Goal: Use online tool/utility: Utilize a website feature to perform a specific function

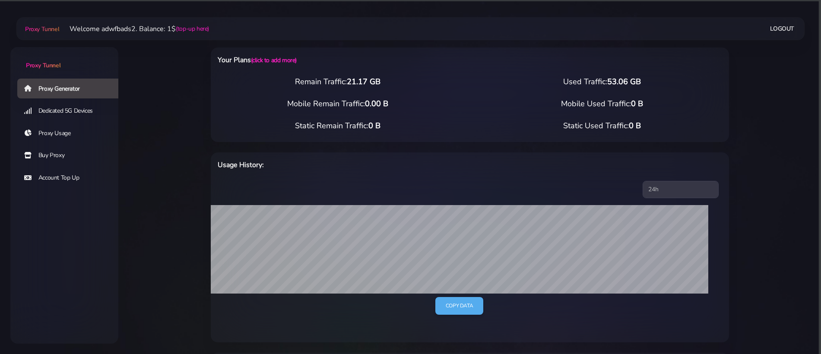
select select "IT"
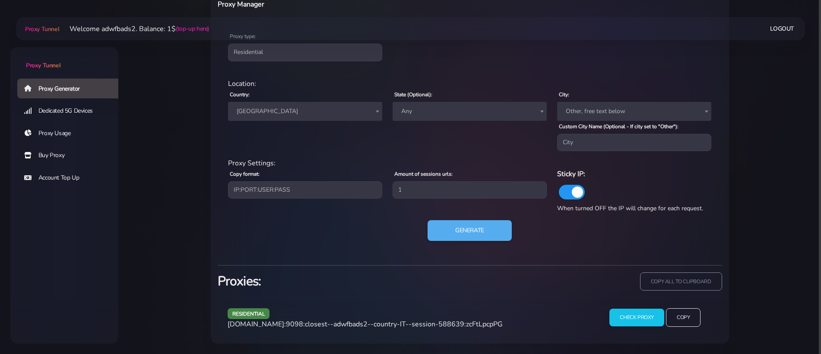
click at [283, 108] on span "[GEOGRAPHIC_DATA]" at bounding box center [305, 111] width 144 height 12
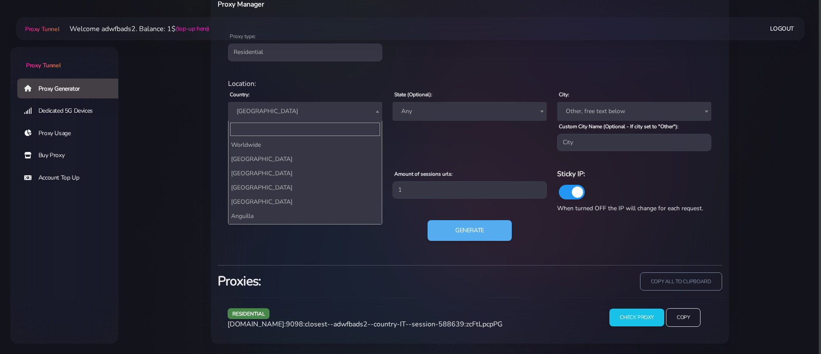
scroll to position [0, 0]
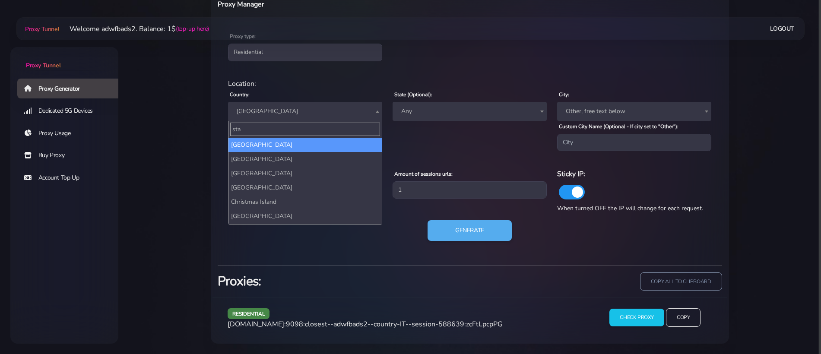
type input "stat"
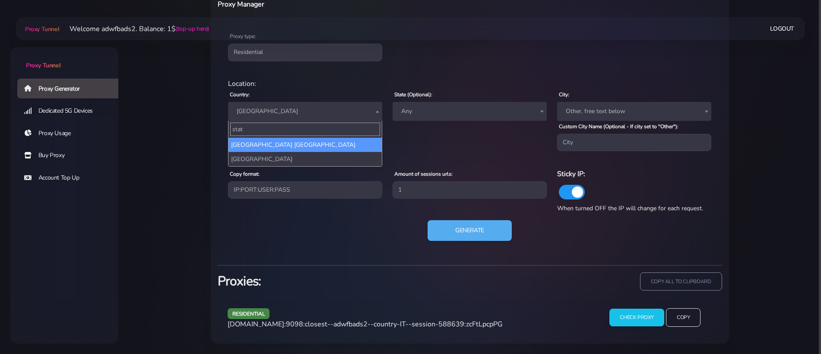
select select "US"
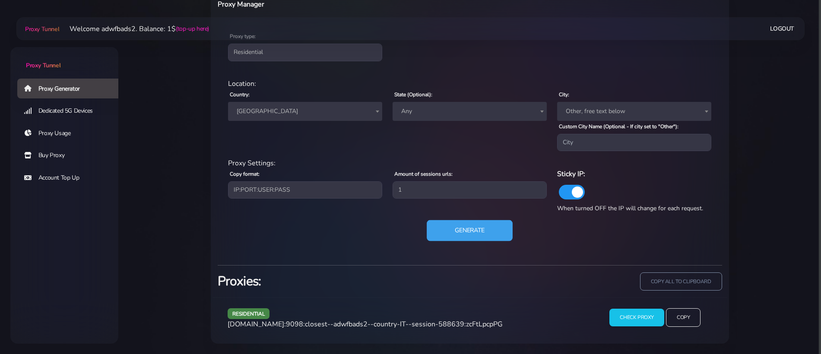
click at [462, 234] on button "Generate" at bounding box center [470, 230] width 86 height 21
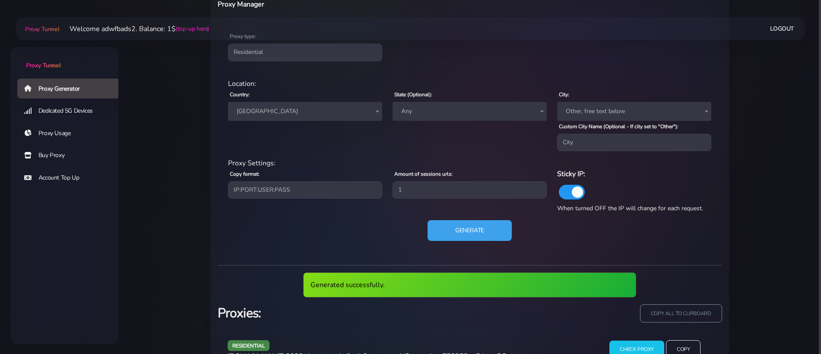
scroll to position [393, 0]
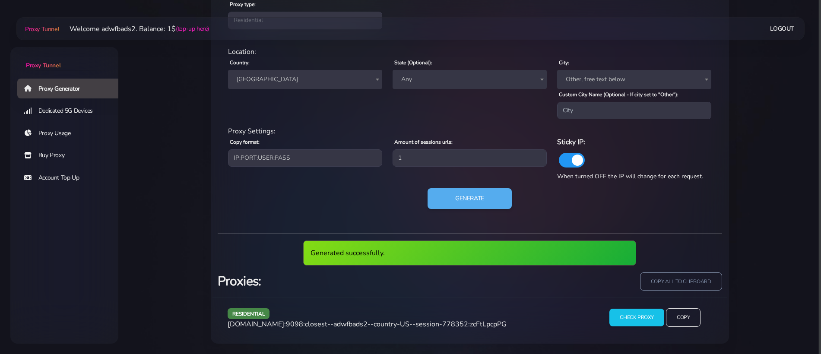
click at [394, 326] on span "agg.proxytunnel.io:9098:closest--adwfbads2--country-US--session-778352:zcFtLpcp…" at bounding box center [367, 325] width 279 height 10
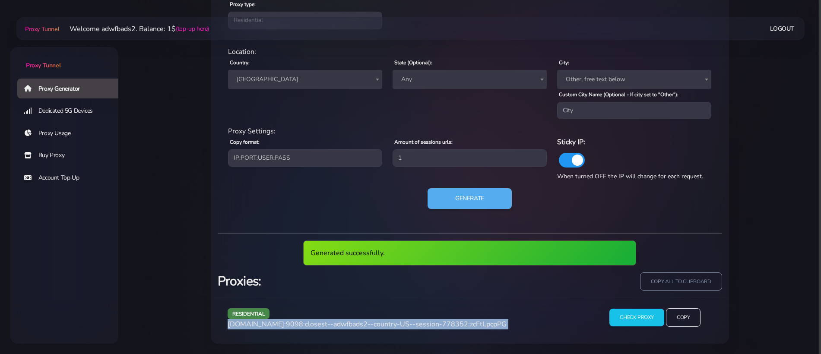
click at [394, 326] on span "agg.proxytunnel.io:9098:closest--adwfbads2--country-US--session-778352:zcFtLpcp…" at bounding box center [367, 325] width 279 height 10
copy div "agg.proxytunnel.io:9098:closest--adwfbads2--country-US--session-778352:zcFtLpcp…"
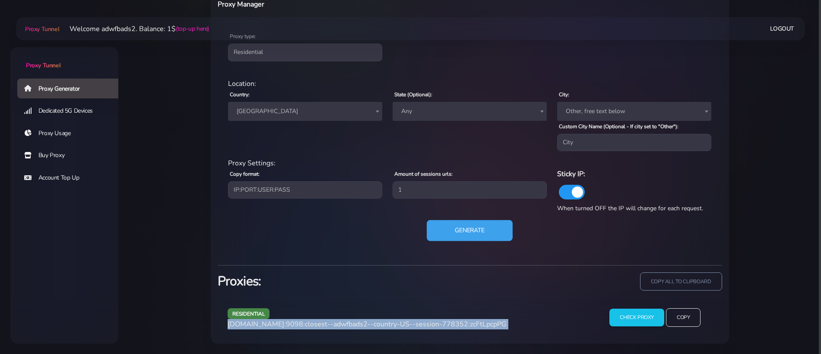
click at [485, 225] on button "Generate" at bounding box center [470, 230] width 86 height 21
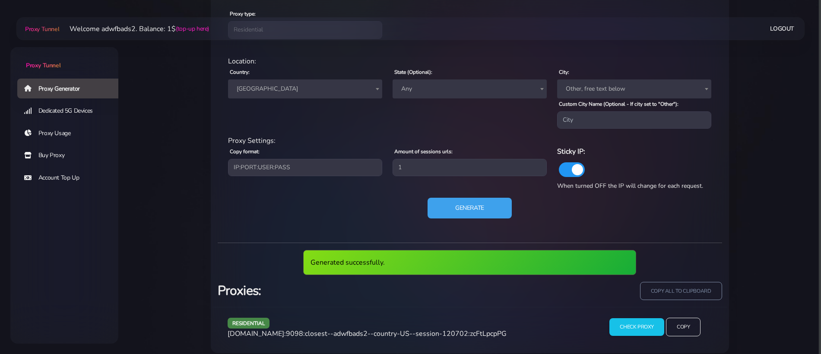
scroll to position [393, 0]
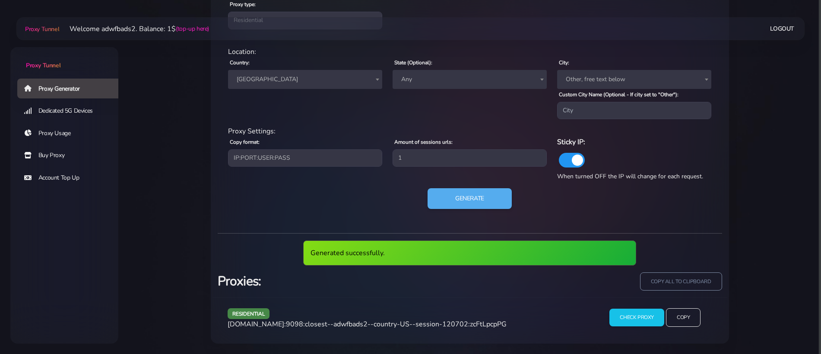
click at [415, 317] on div "residential agg.proxytunnel.io:9098:closest--adwfbads2--country-US--session-120…" at bounding box center [407, 320] width 371 height 25
click at [415, 321] on span "agg.proxytunnel.io:9098:closest--adwfbads2--country-US--session-120702:zcFtLpcp…" at bounding box center [367, 325] width 279 height 10
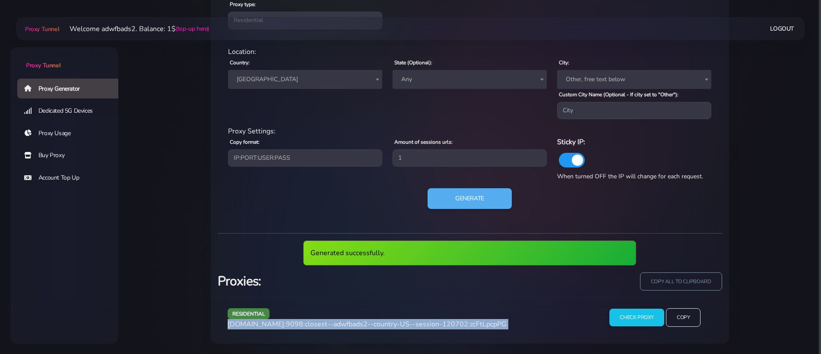
click at [415, 321] on span "agg.proxytunnel.io:9098:closest--adwfbads2--country-US--session-120702:zcFtLpcp…" at bounding box center [367, 325] width 279 height 10
copy div "agg.proxytunnel.io:9098:closest--adwfbads2--country-US--session-120702:zcFtLpcp…"
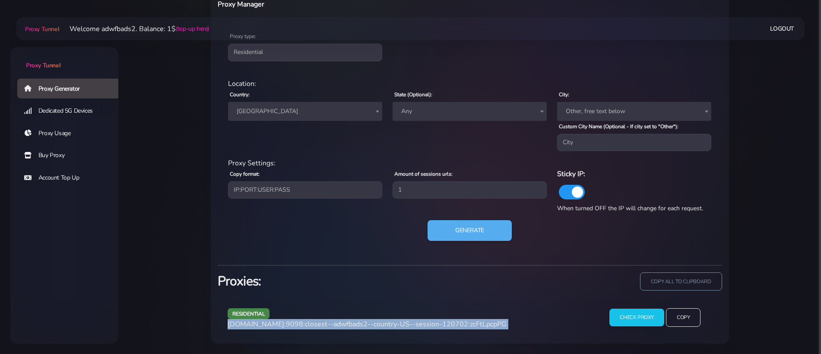
scroll to position [361, 0]
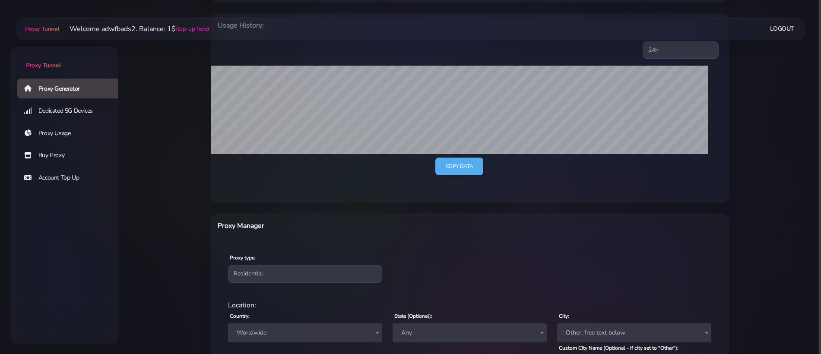
scroll to position [216, 0]
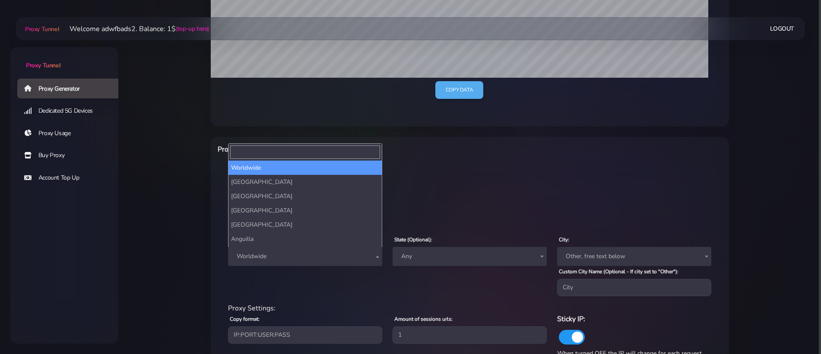
click at [280, 250] on span "Worldwide" at bounding box center [305, 256] width 144 height 12
type input "spa"
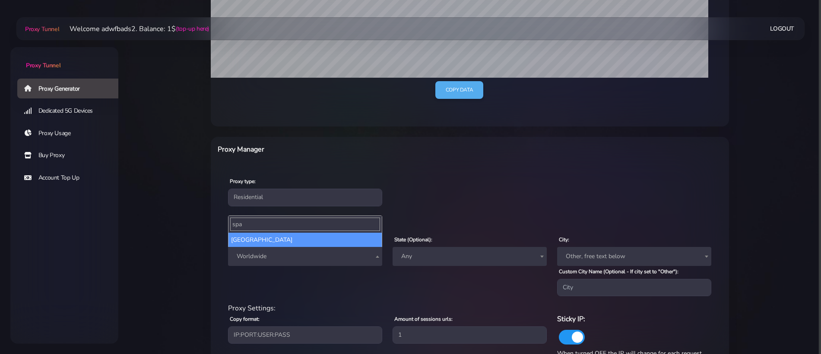
select select "ES"
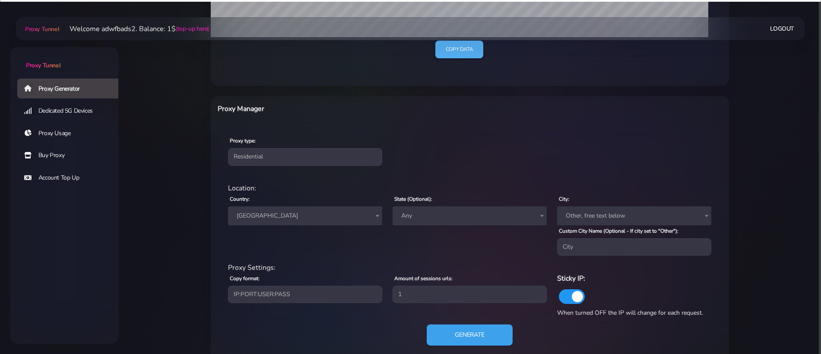
scroll to position [276, 0]
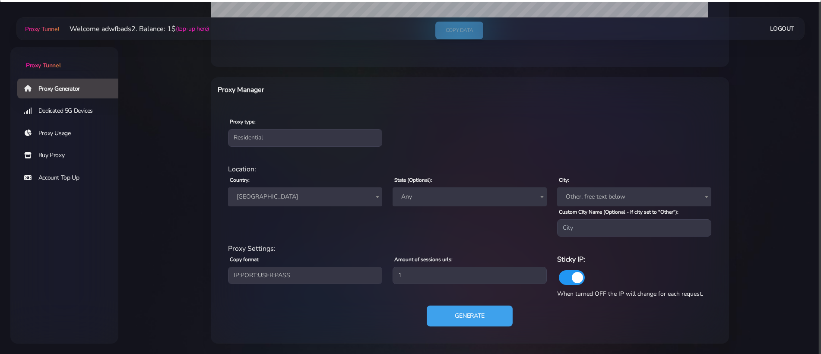
click at [453, 321] on button "Generate" at bounding box center [470, 316] width 86 height 21
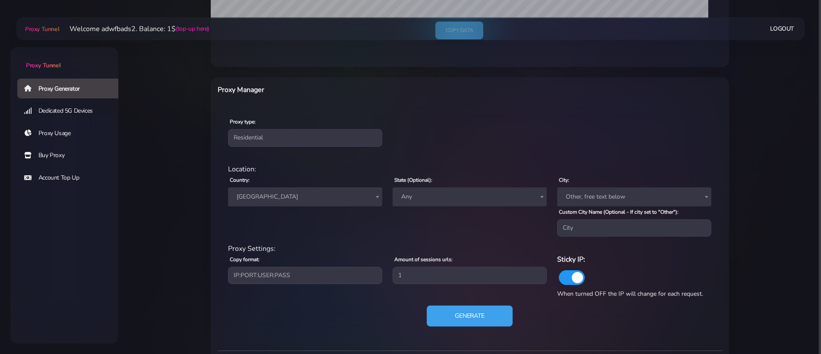
click at [450, 318] on button "Generate" at bounding box center [470, 316] width 86 height 21
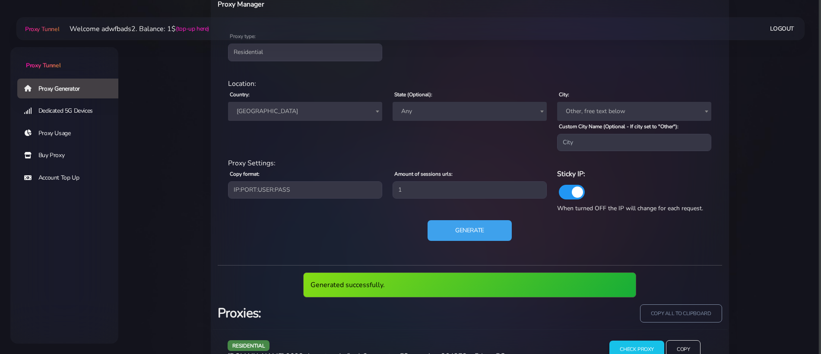
scroll to position [393, 0]
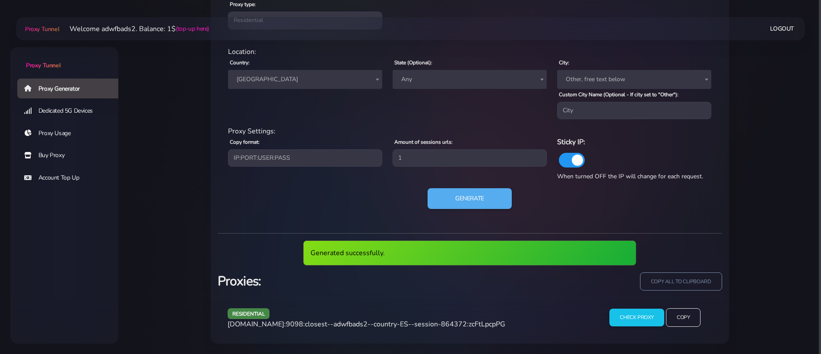
click at [345, 323] on span "[DOMAIN_NAME]:9098:closest--adwfbads2--country-ES--session-864372:zcFtLpcpPG" at bounding box center [367, 325] width 278 height 10
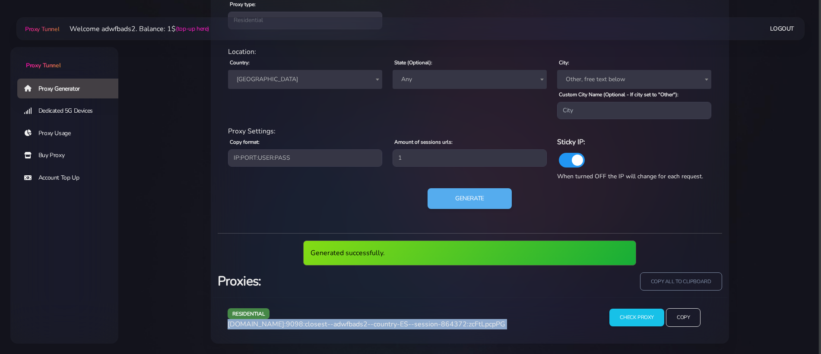
click at [345, 323] on span "[DOMAIN_NAME]:9098:closest--adwfbads2--country-ES--session-864372:zcFtLpcpPG" at bounding box center [367, 325] width 278 height 10
copy div "[DOMAIN_NAME]:9098:closest--adwfbads2--country-ES--session-864372:zcFtLpcpPG"
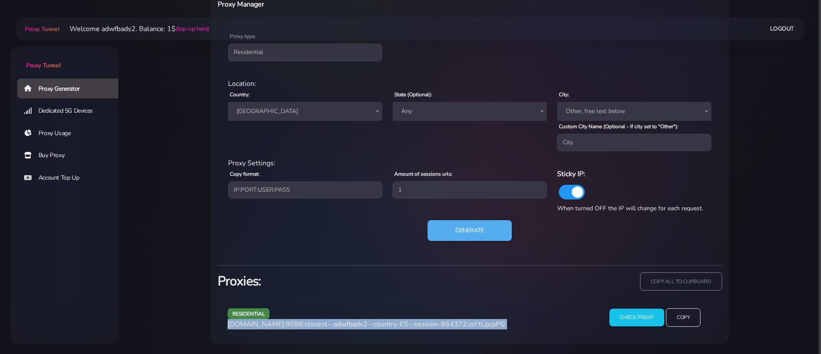
scroll to position [361, 0]
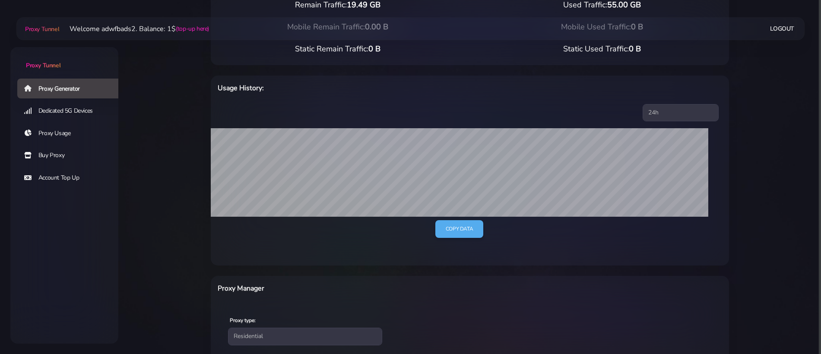
scroll to position [162, 0]
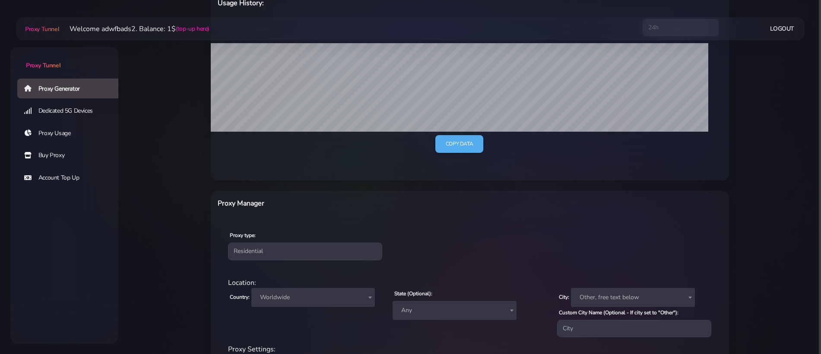
click at [301, 244] on span "Worldwide" at bounding box center [314, 297] width 114 height 12
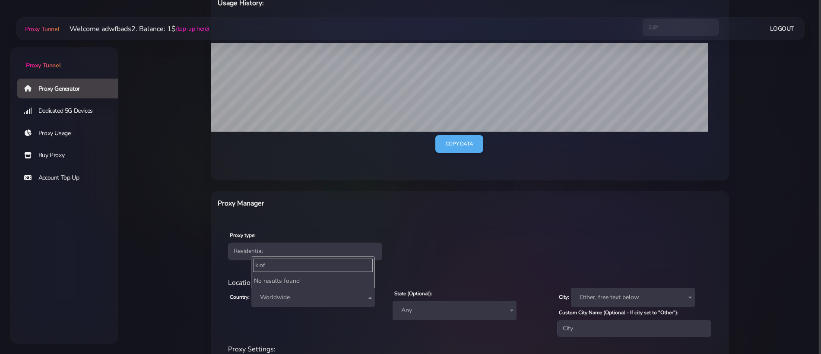
type input "kin"
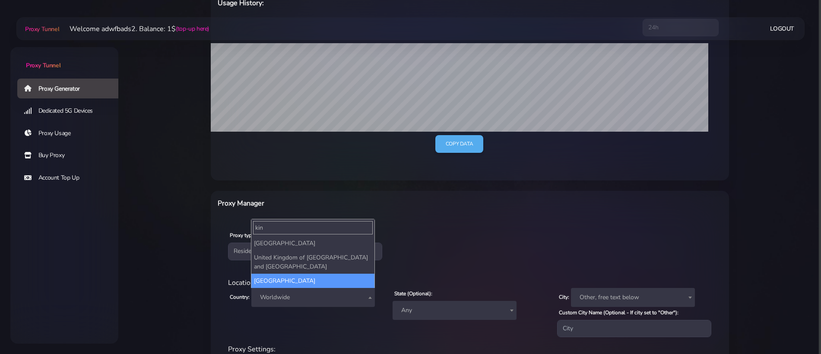
select select "UK"
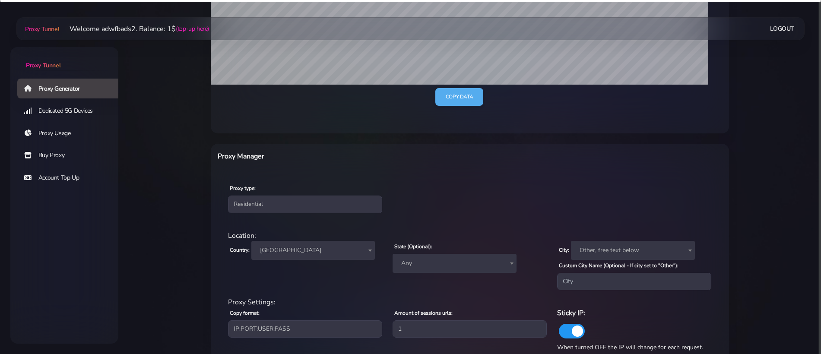
scroll to position [263, 0]
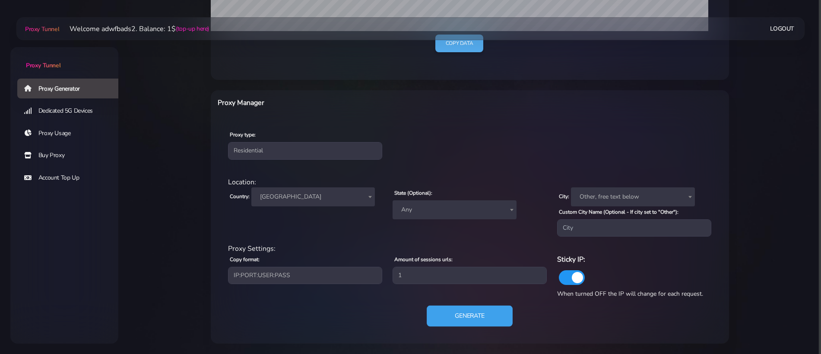
click at [448, 244] on button "Generate" at bounding box center [470, 316] width 86 height 21
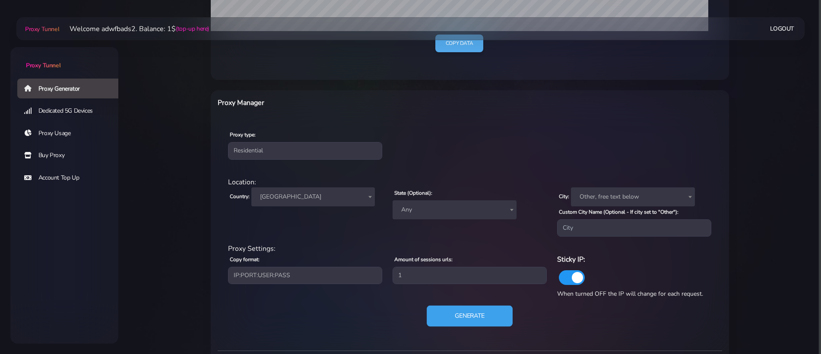
click at [453, 244] on button "Generate" at bounding box center [470, 316] width 86 height 21
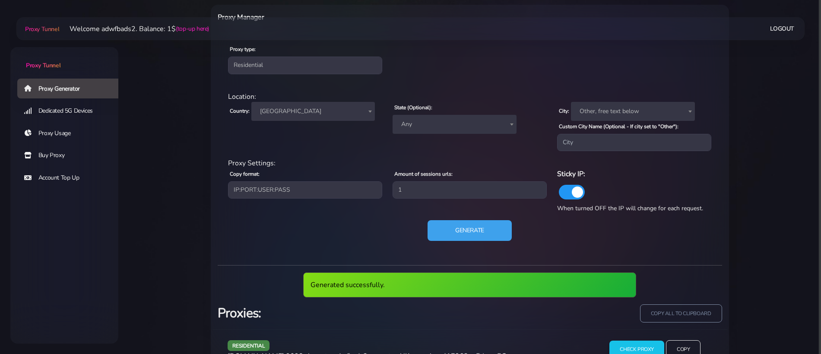
scroll to position [380, 0]
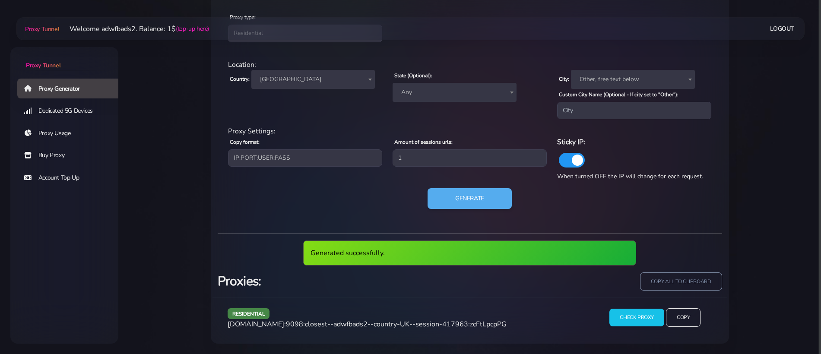
click at [387, 244] on span "agg.proxytunnel.io:9098:closest--adwfbads2--country-UK--session-417963:zcFtLpcp…" at bounding box center [367, 325] width 279 height 10
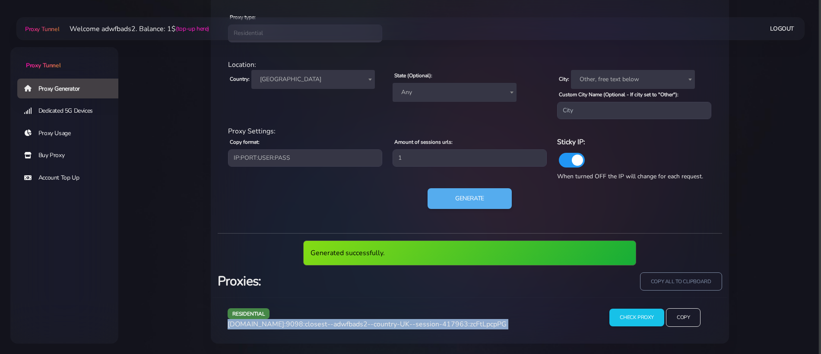
click at [387, 244] on span "agg.proxytunnel.io:9098:closest--adwfbads2--country-UK--session-417963:zcFtLpcp…" at bounding box center [367, 325] width 279 height 10
copy div "agg.proxytunnel.io:9098:closest--adwfbads2--country-UK--session-417963:zcFtLpcp…"
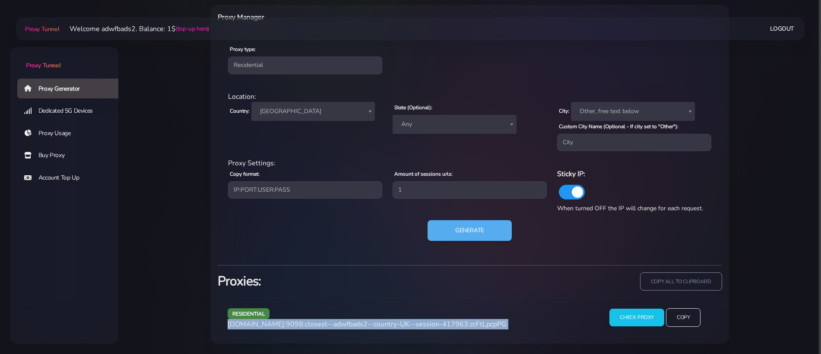
scroll to position [348, 0]
